Goal: Task Accomplishment & Management: Manage account settings

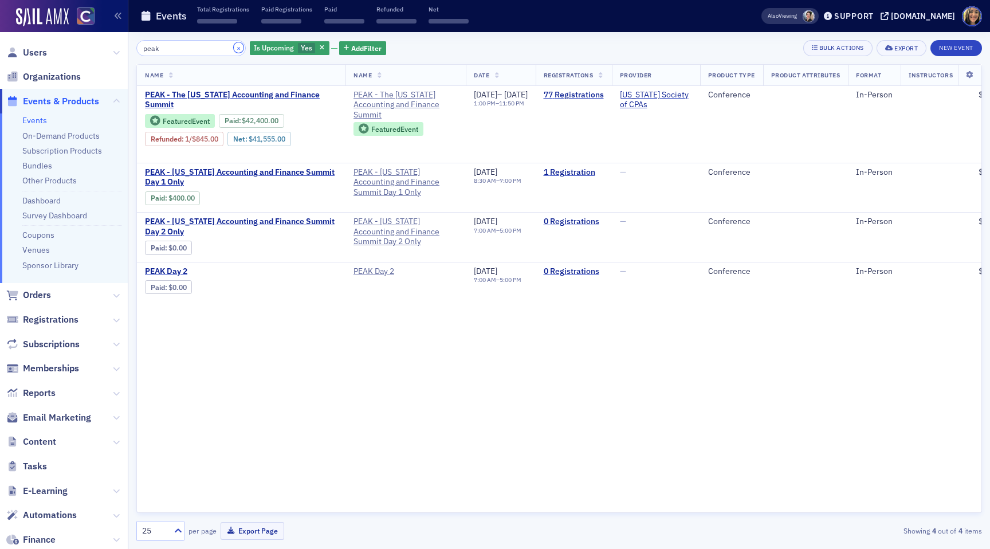
click at [234, 48] on button "×" at bounding box center [239, 47] width 10 height 10
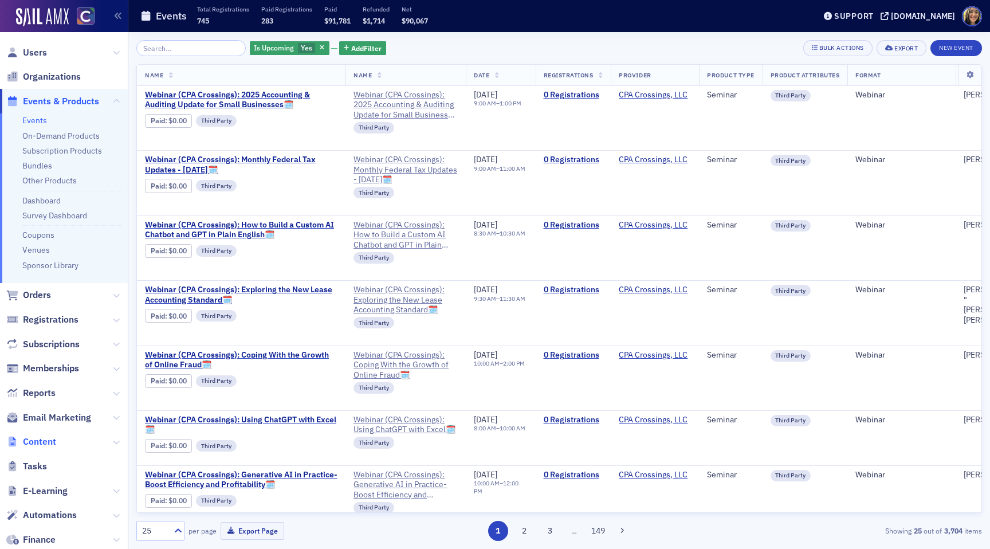
click at [45, 435] on span "Content" at bounding box center [39, 441] width 33 height 13
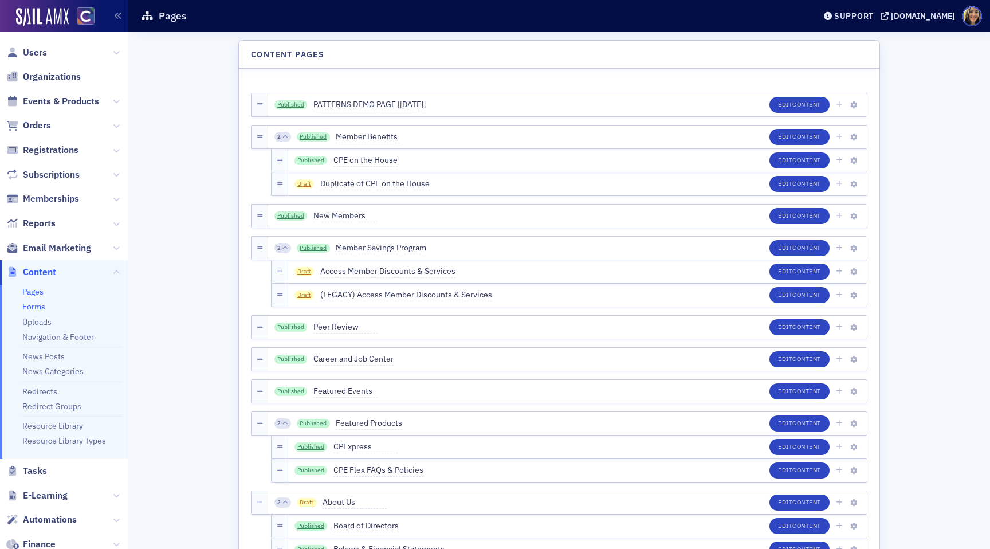
click at [36, 306] on link "Forms" at bounding box center [33, 306] width 23 height 10
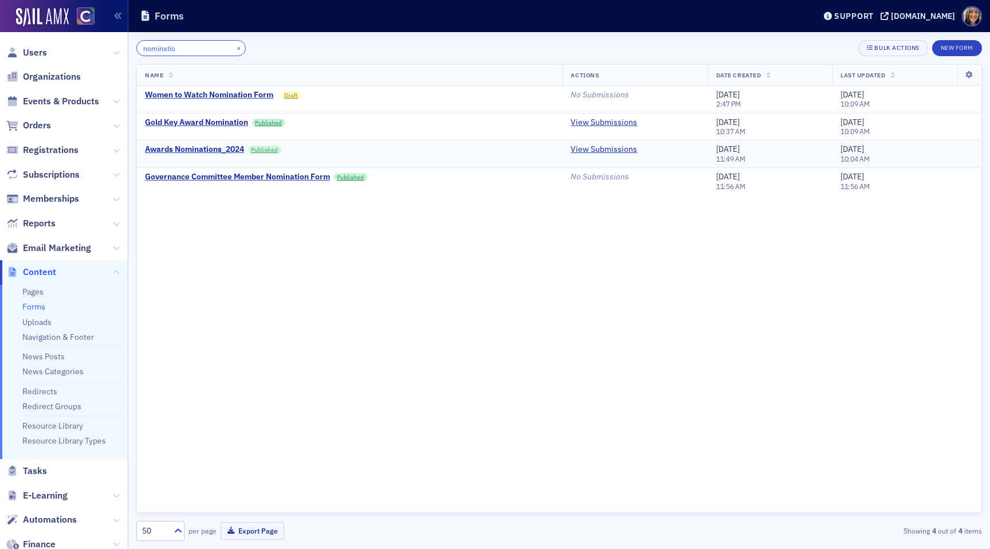
type input "nominatio"
click at [265, 151] on link "Published" at bounding box center [264, 149] width 33 height 8
click at [218, 153] on div "Awards Nominations_2024" at bounding box center [194, 149] width 99 height 10
